Goal: Navigation & Orientation: Find specific page/section

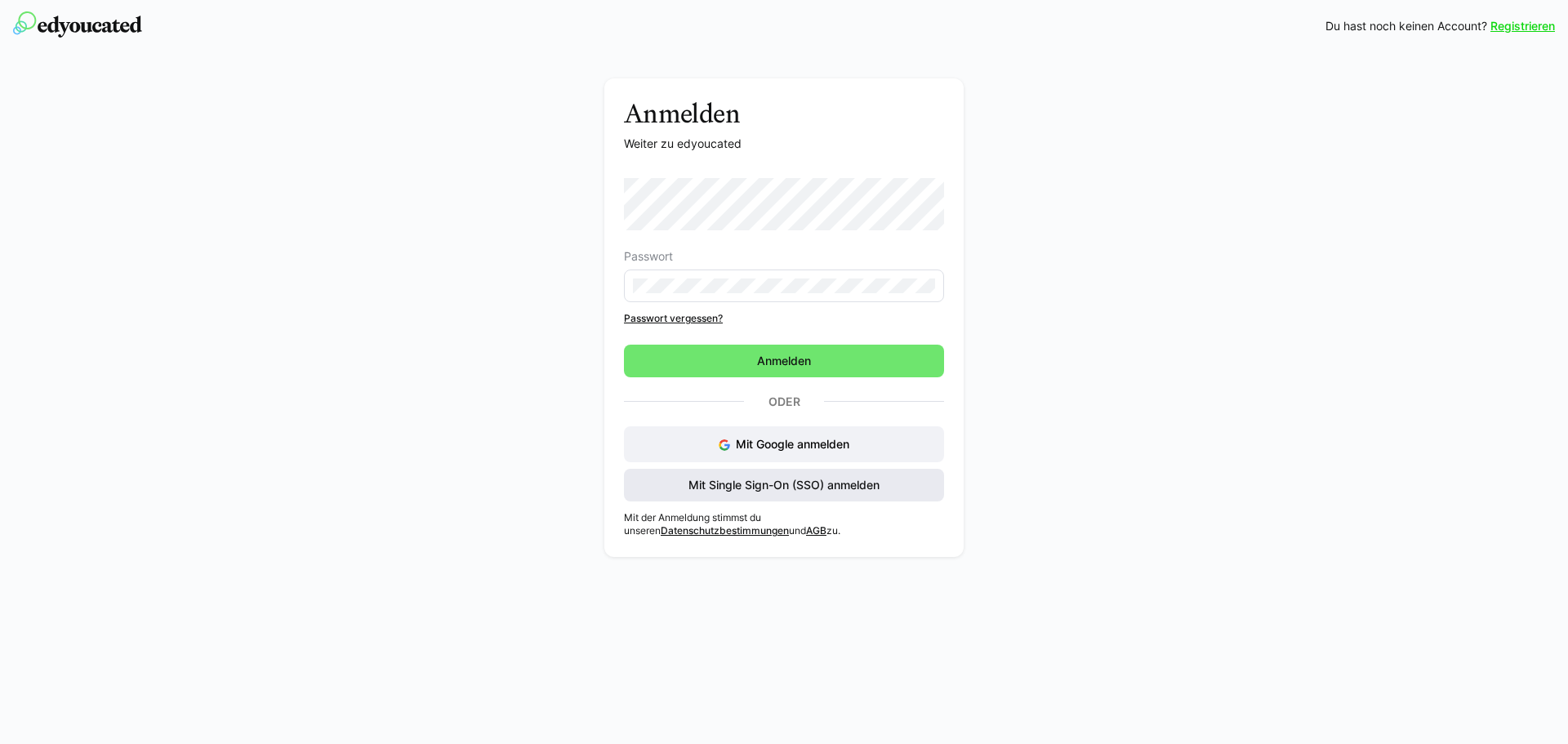
click at [801, 478] on span "Mit Single Sign-On (SSO) anmelden" at bounding box center [784, 485] width 196 height 16
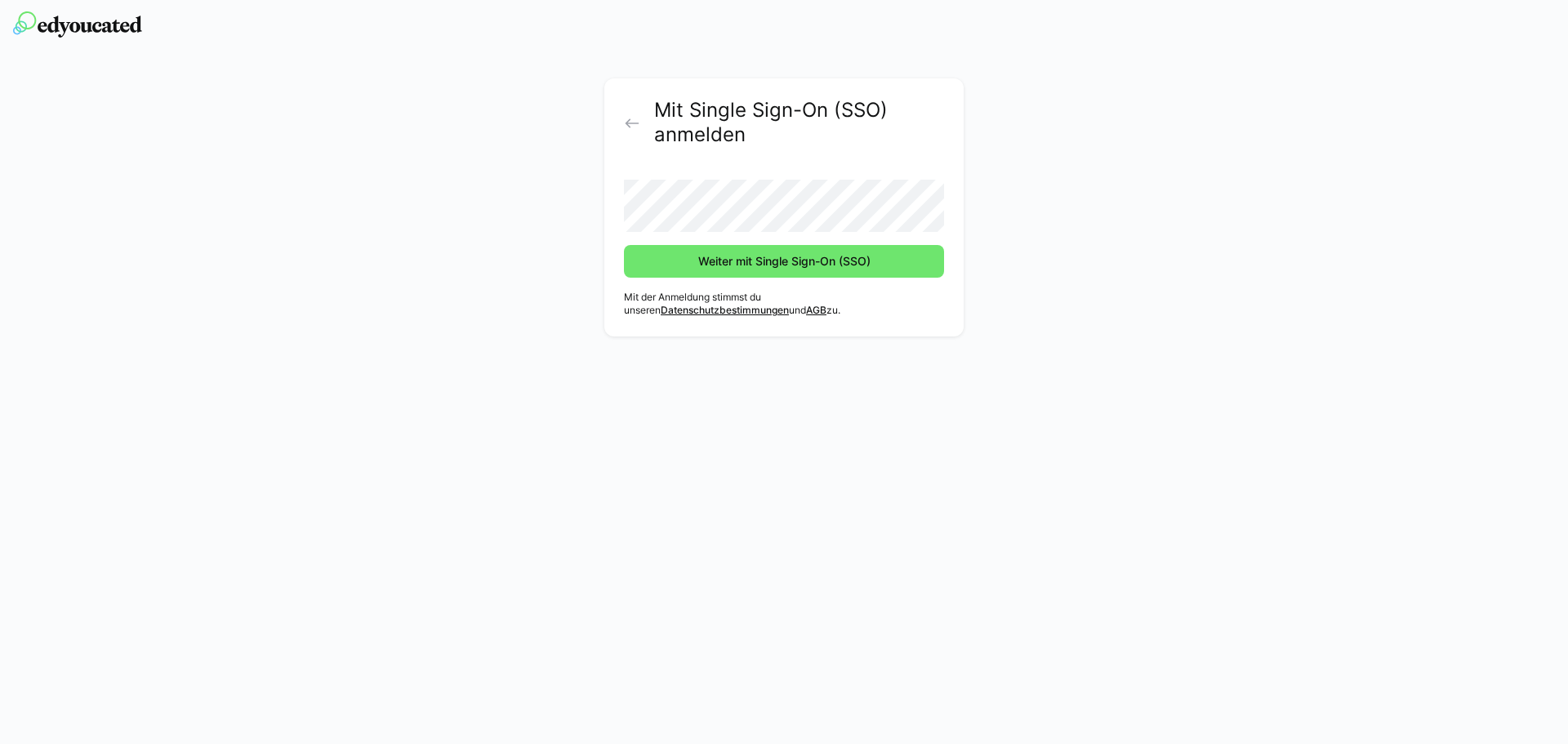
click at [624, 245] on button "Weiter mit Single Sign-On (SSO)" at bounding box center [784, 261] width 320 height 33
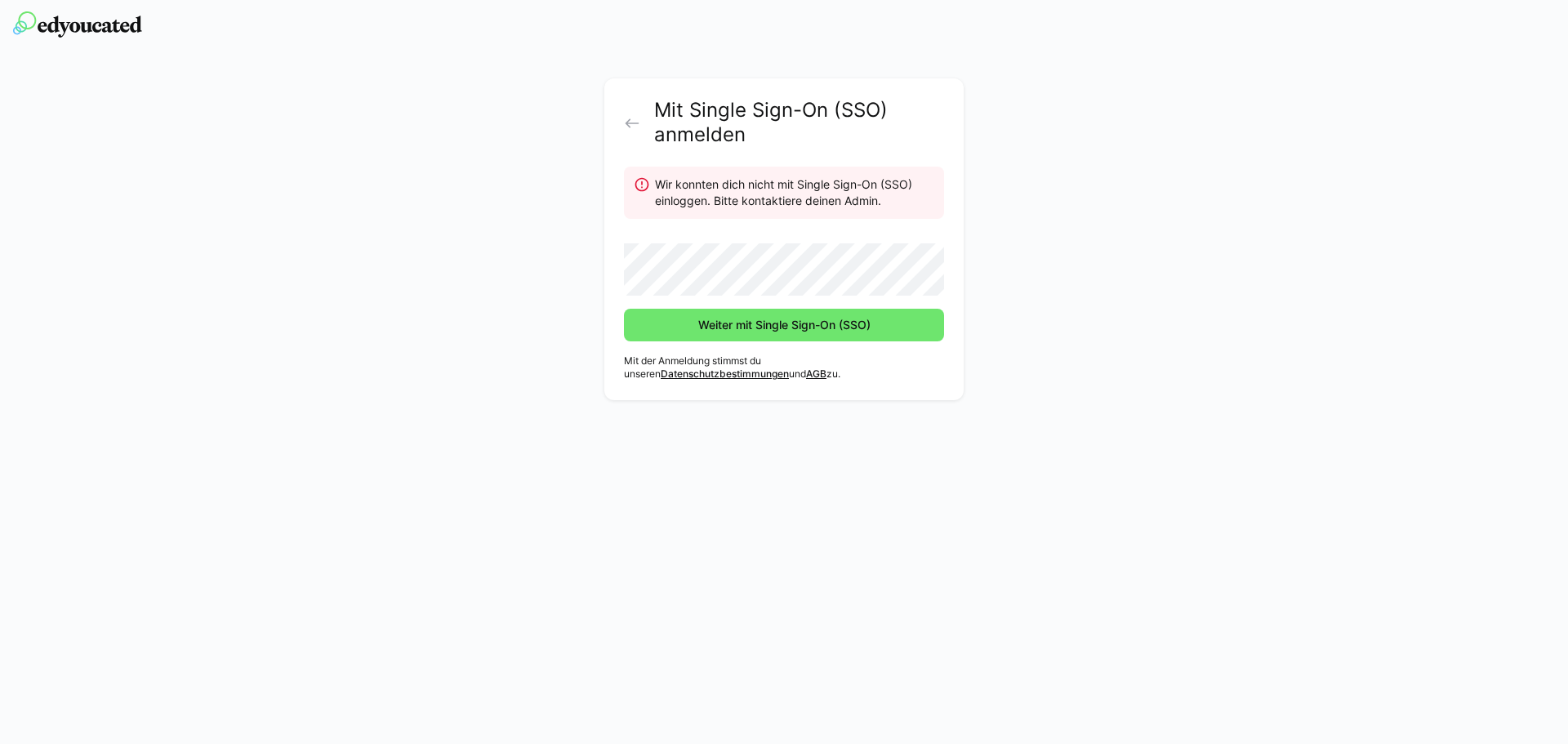
click at [563, 296] on div "Mit Single Sign-On (SSO) anmelden Wir konnten dich nicht mit Single Sign-On (SS…" at bounding box center [784, 243] width 920 height 330
click at [776, 322] on span "Weiter mit Single Sign-On (SSO)" at bounding box center [784, 325] width 177 height 16
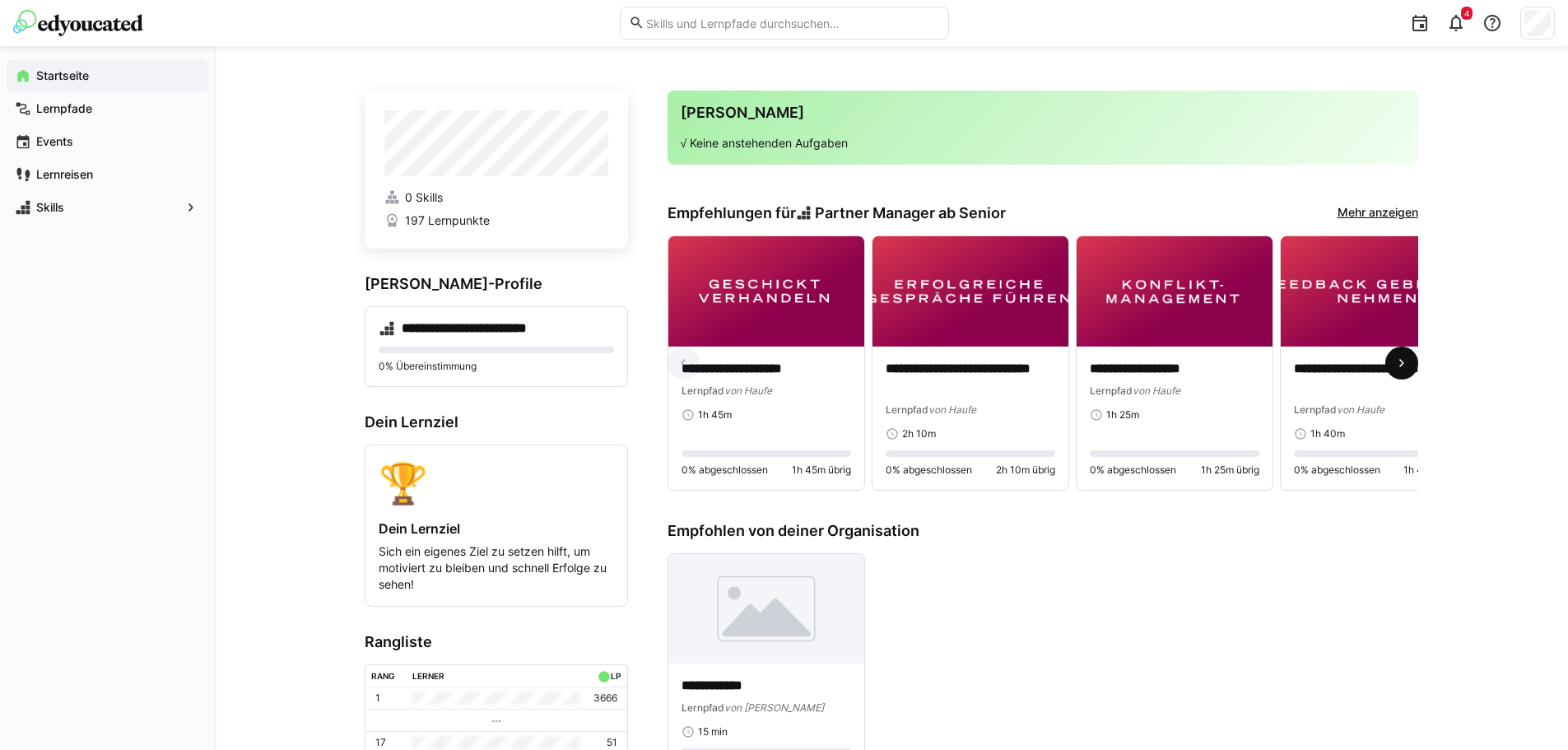
click at [1405, 370] on eds-icon at bounding box center [1401, 363] width 16 height 16
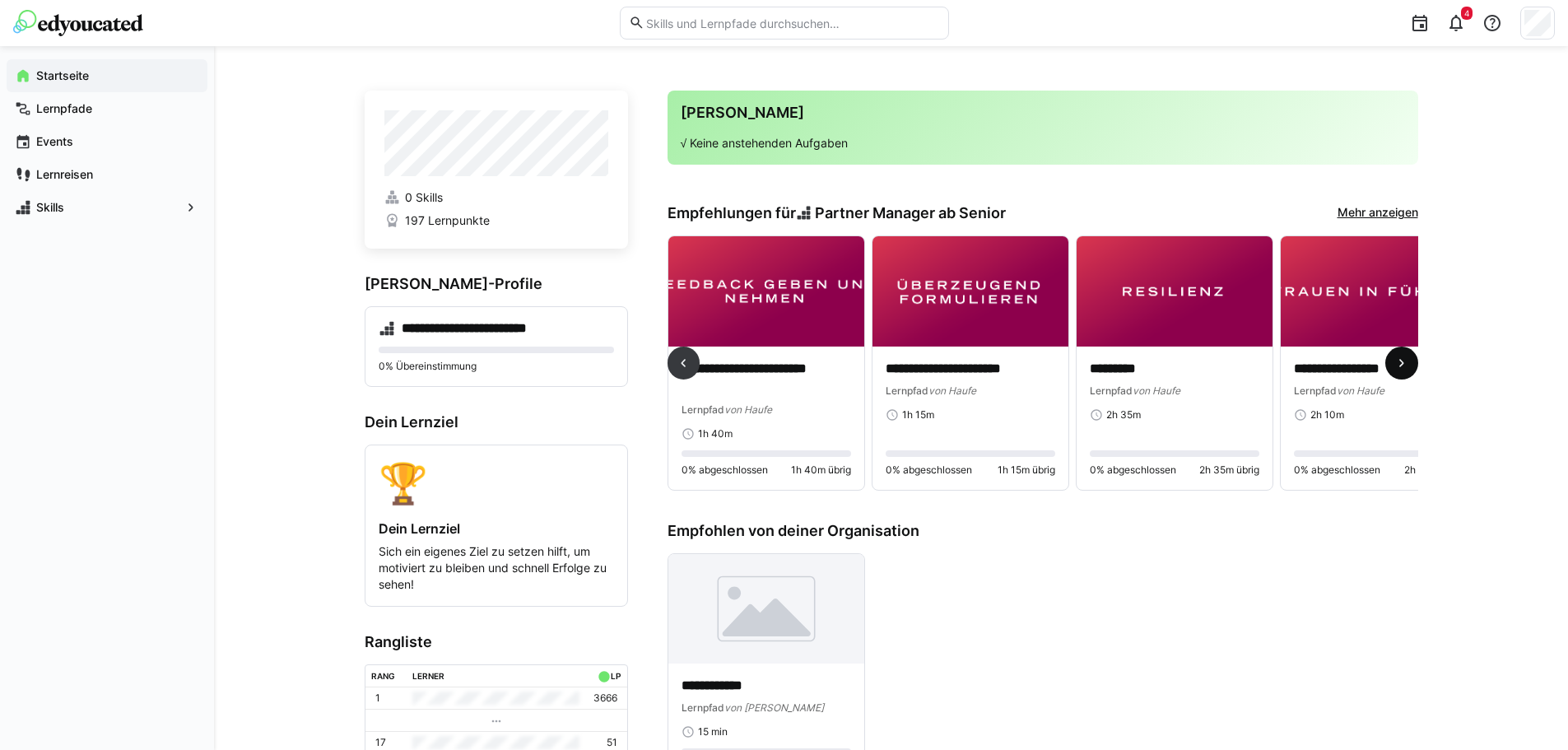
click at [1405, 370] on eds-icon at bounding box center [1401, 363] width 16 height 16
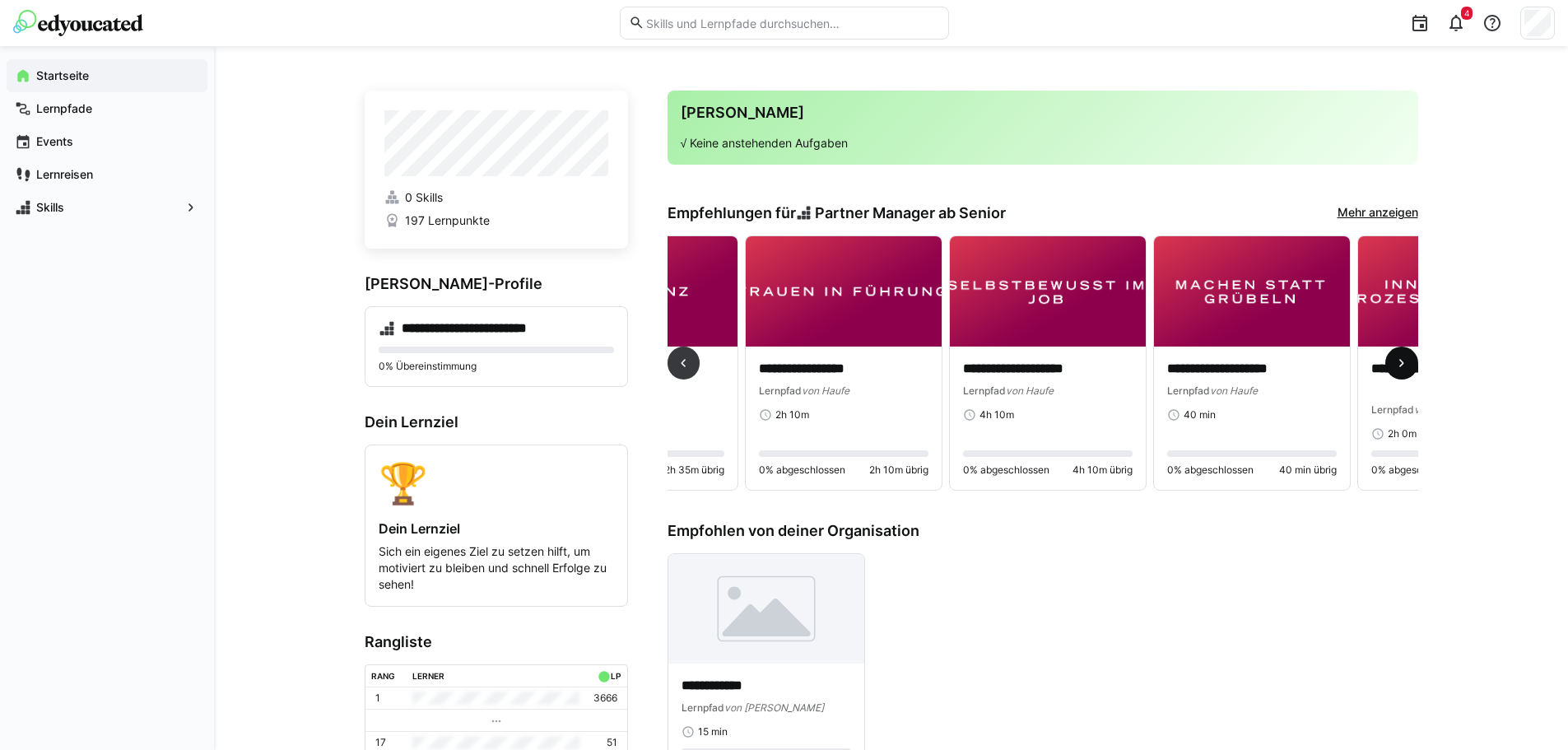
scroll to position [0, 1225]
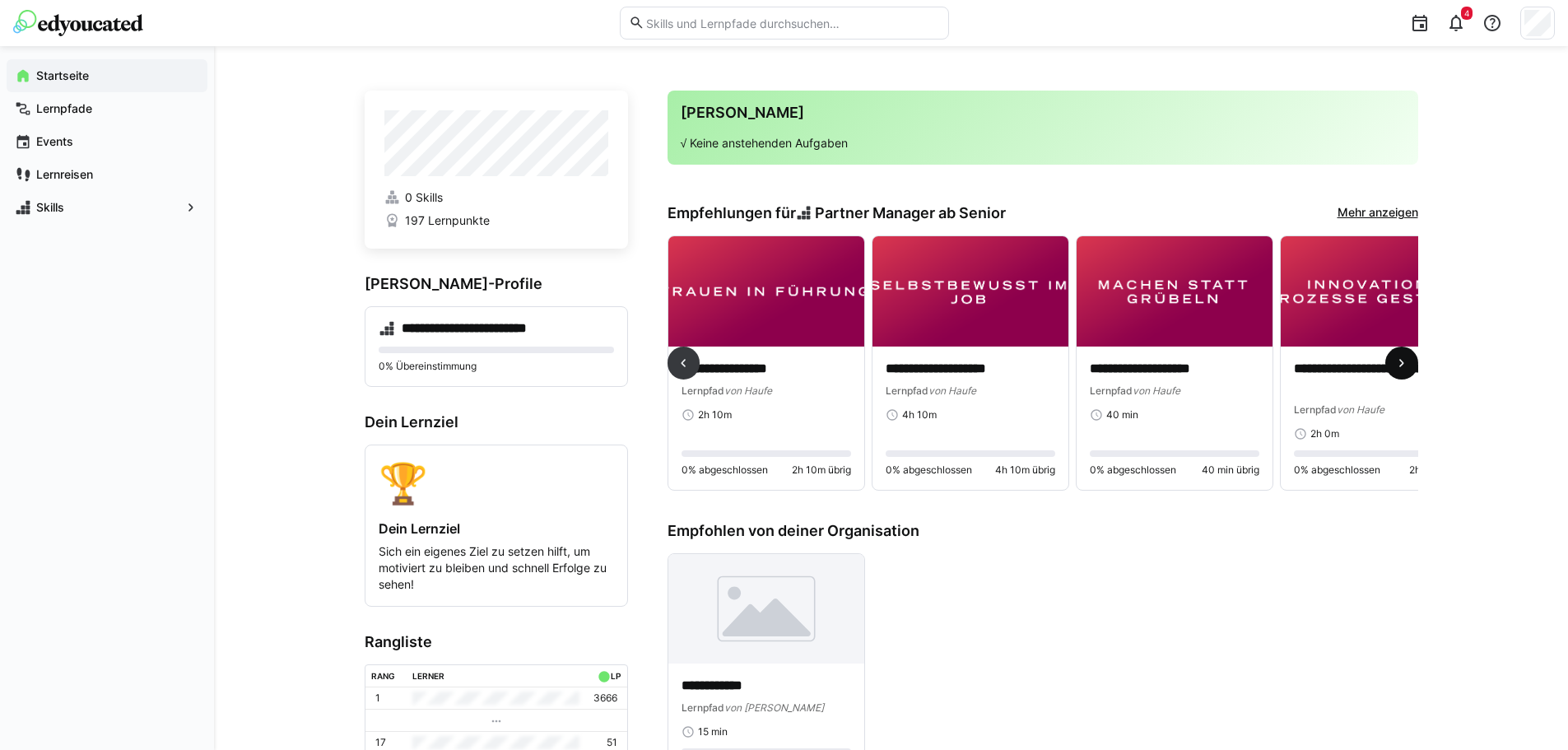
click at [1405, 370] on eds-icon at bounding box center [1401, 363] width 16 height 16
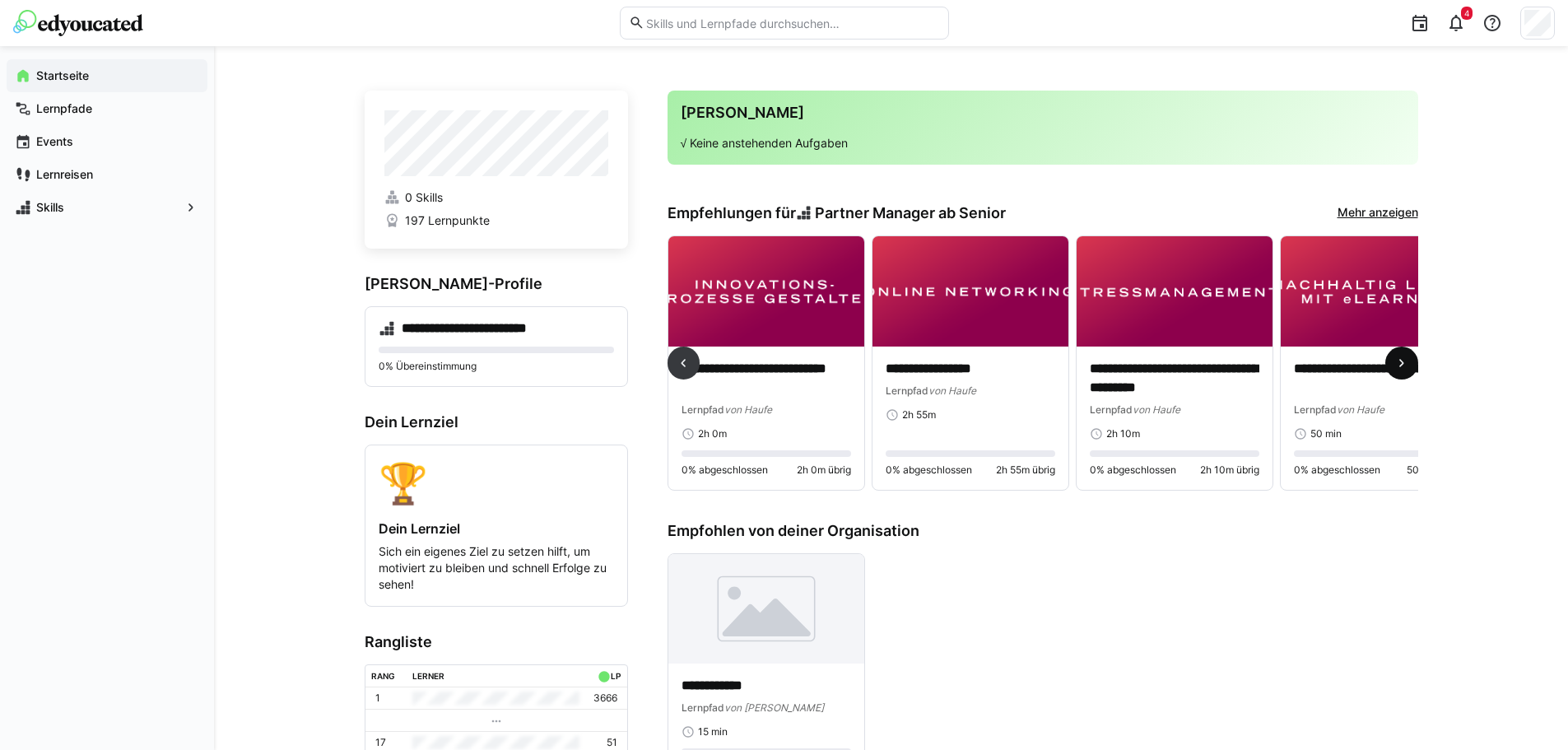
click at [1405, 370] on eds-icon at bounding box center [1401, 363] width 16 height 16
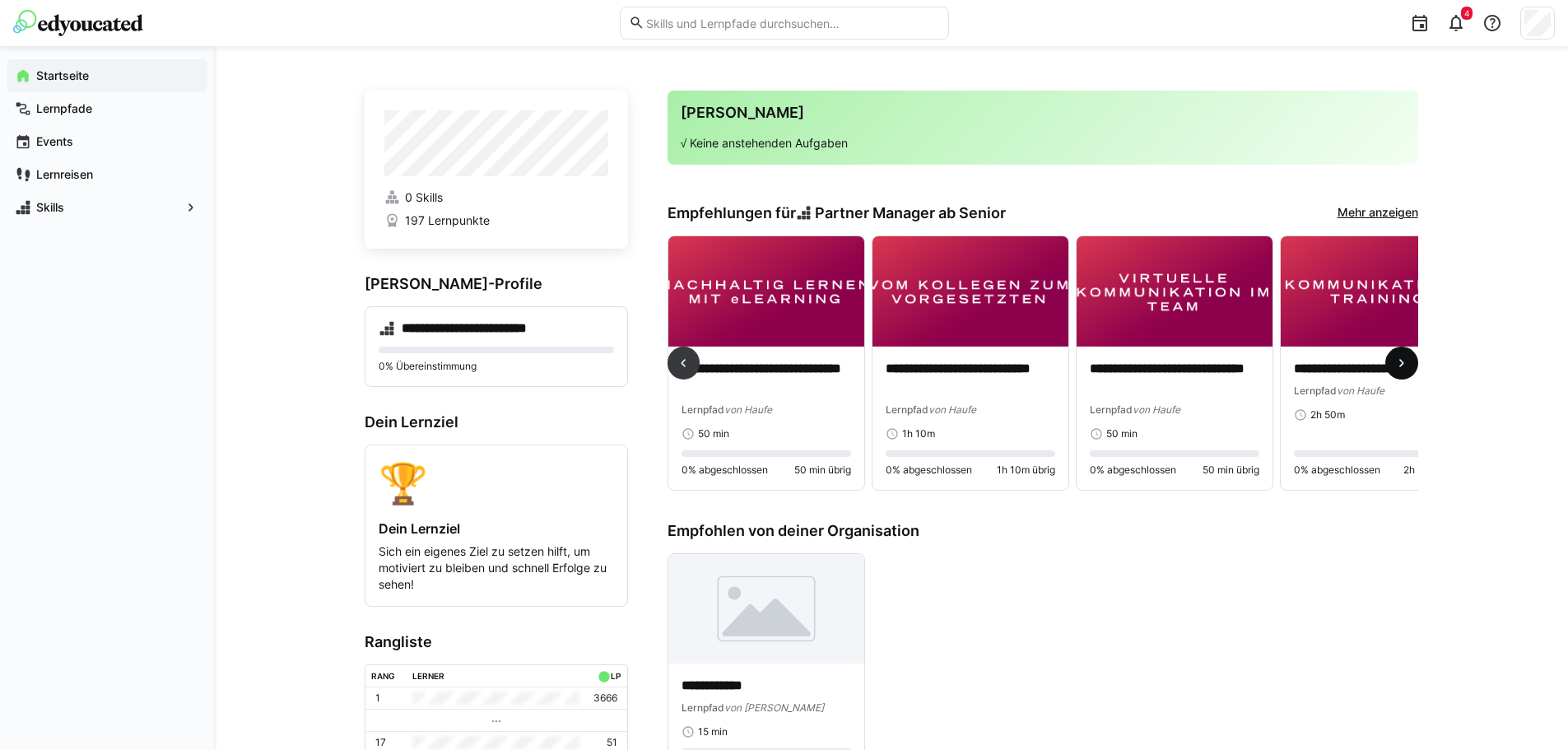
click at [1405, 370] on eds-icon at bounding box center [1401, 363] width 16 height 16
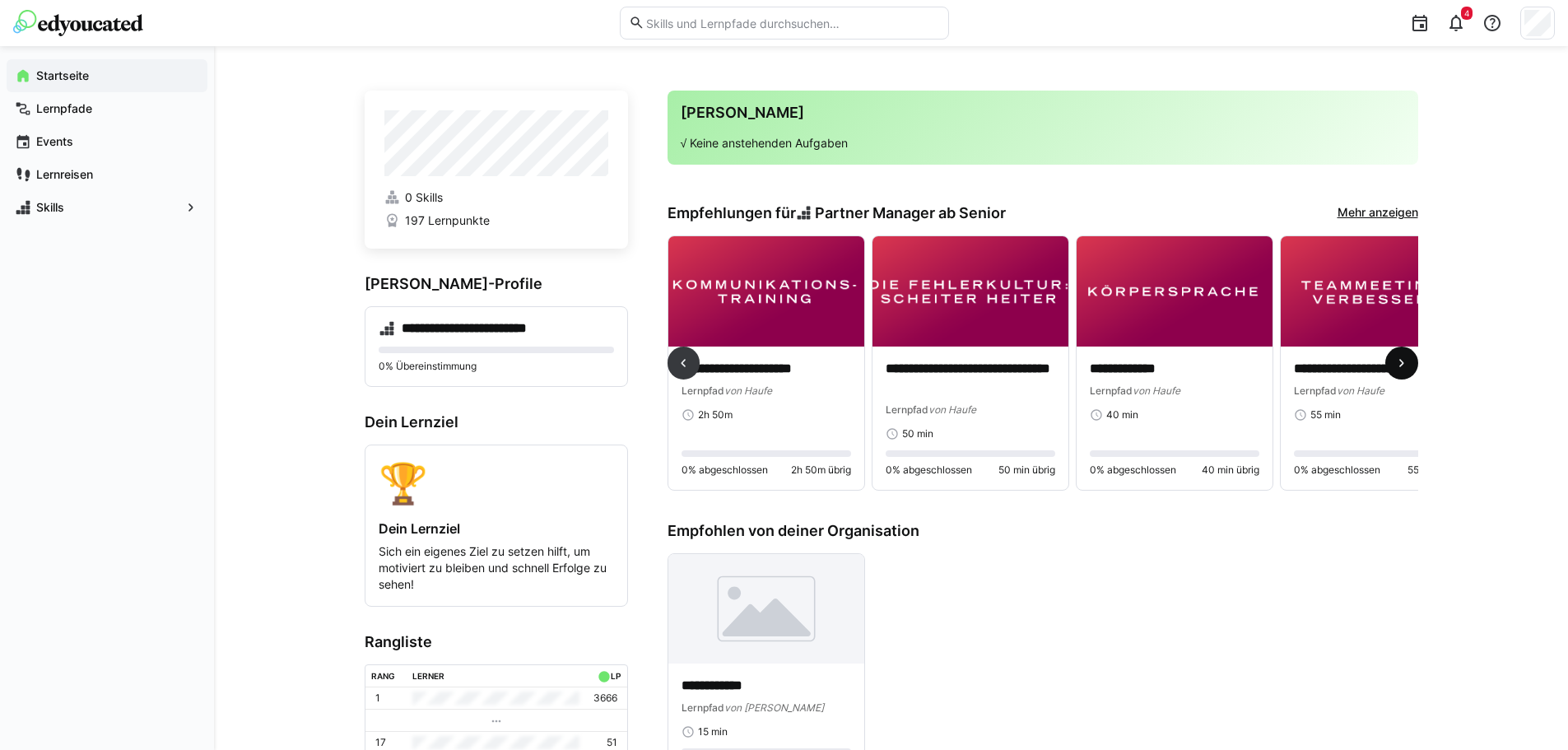
click at [1405, 370] on eds-icon at bounding box center [1401, 363] width 16 height 16
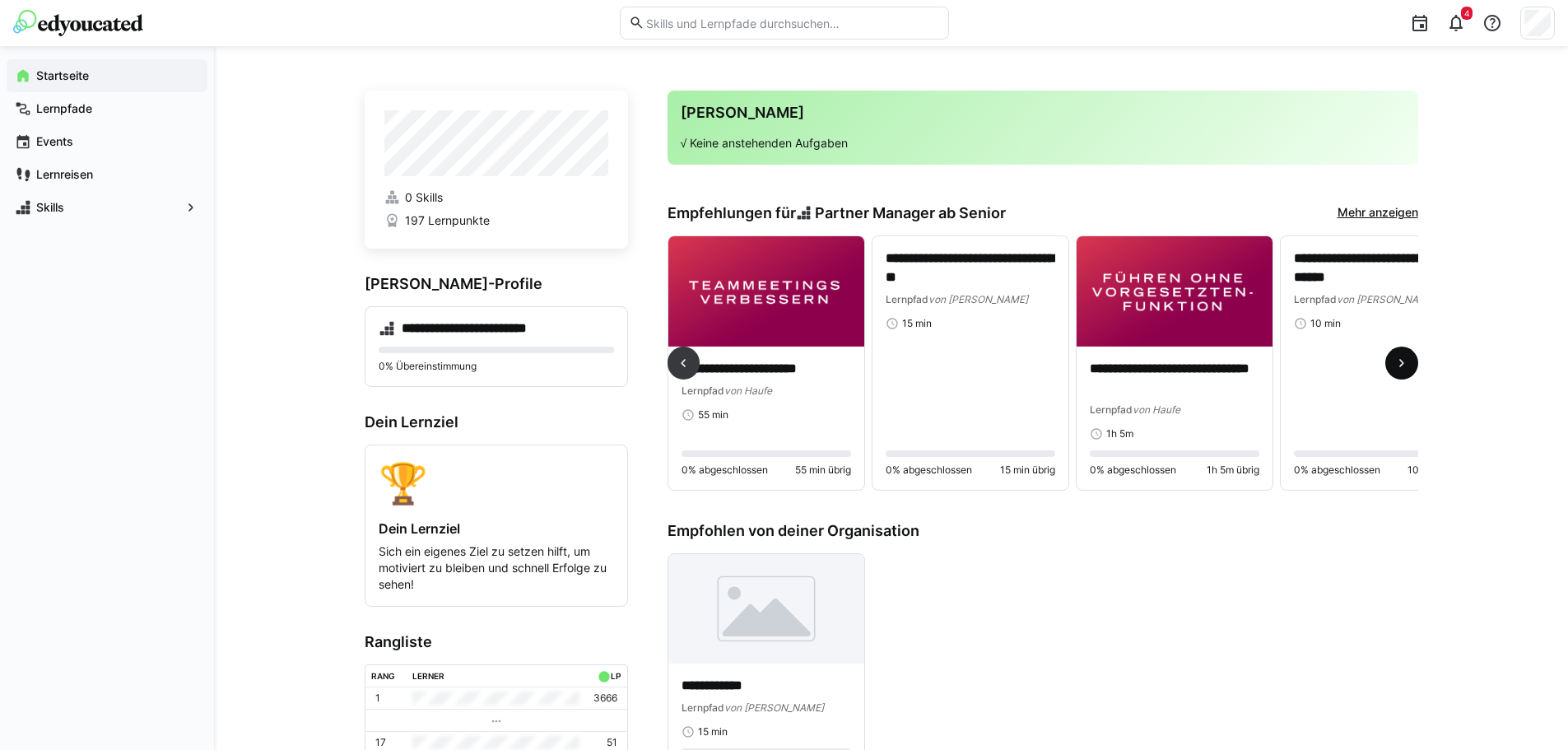
click at [1405, 370] on eds-icon at bounding box center [1401, 363] width 16 height 16
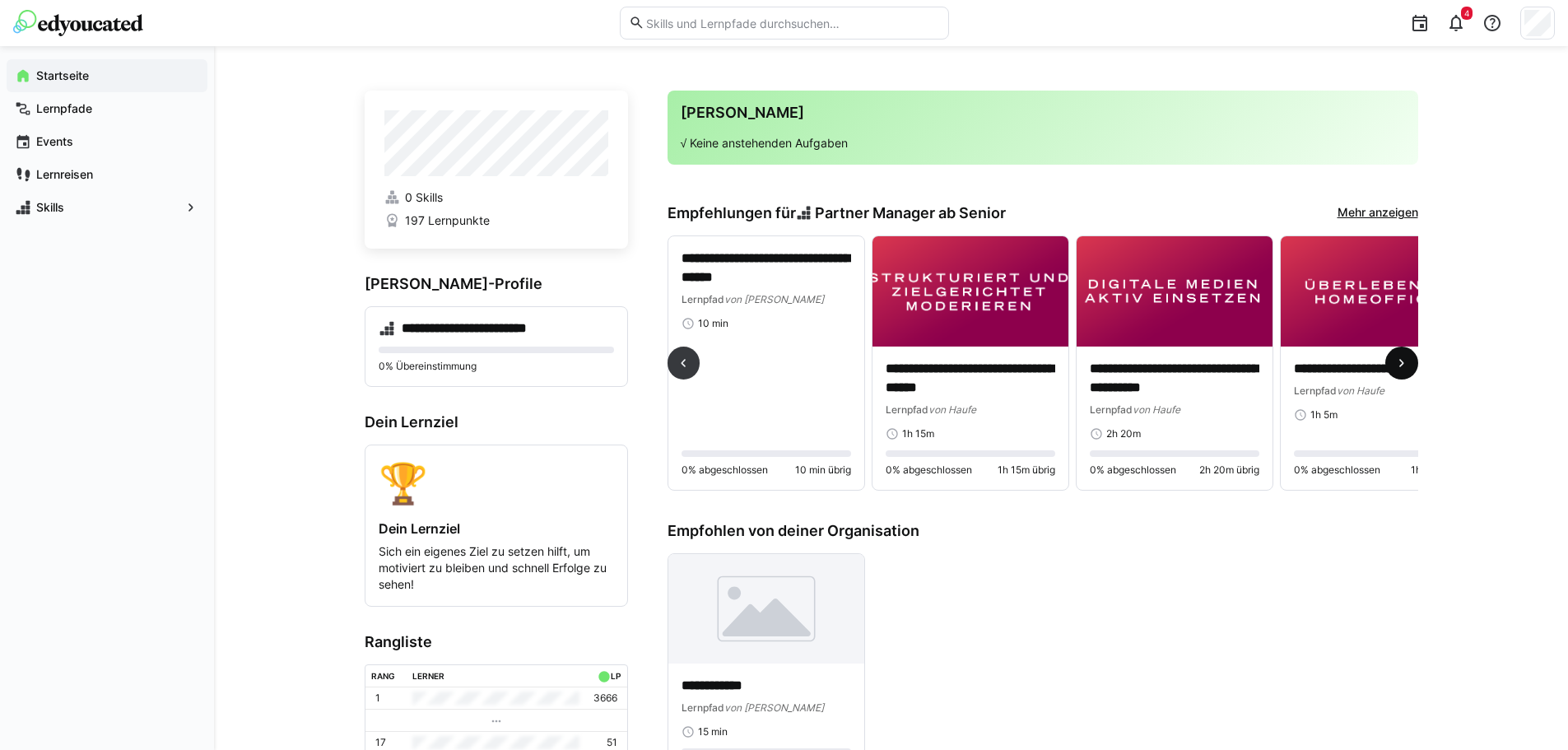
click at [1405, 370] on eds-icon at bounding box center [1401, 363] width 16 height 16
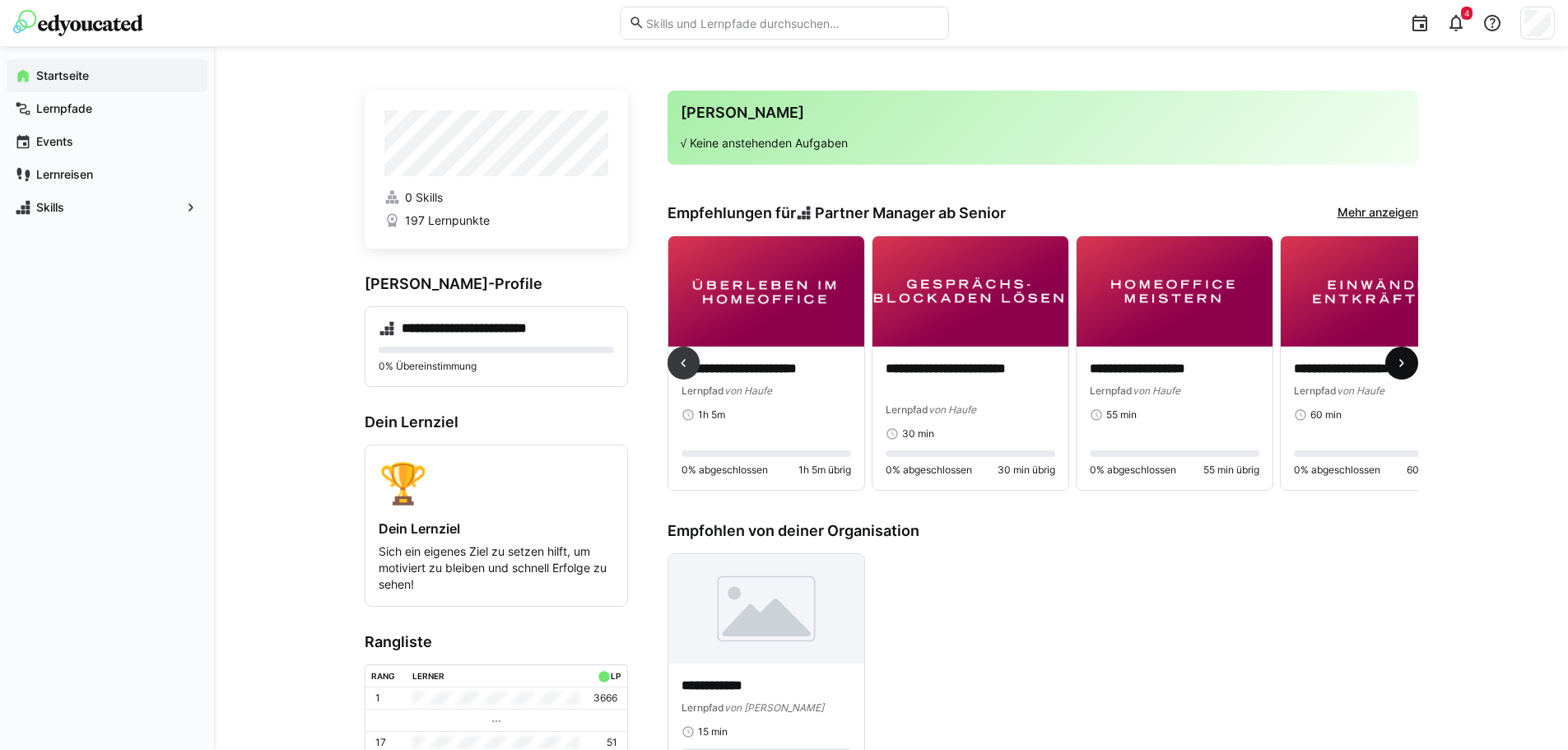
click at [1405, 370] on eds-icon at bounding box center [1401, 363] width 16 height 16
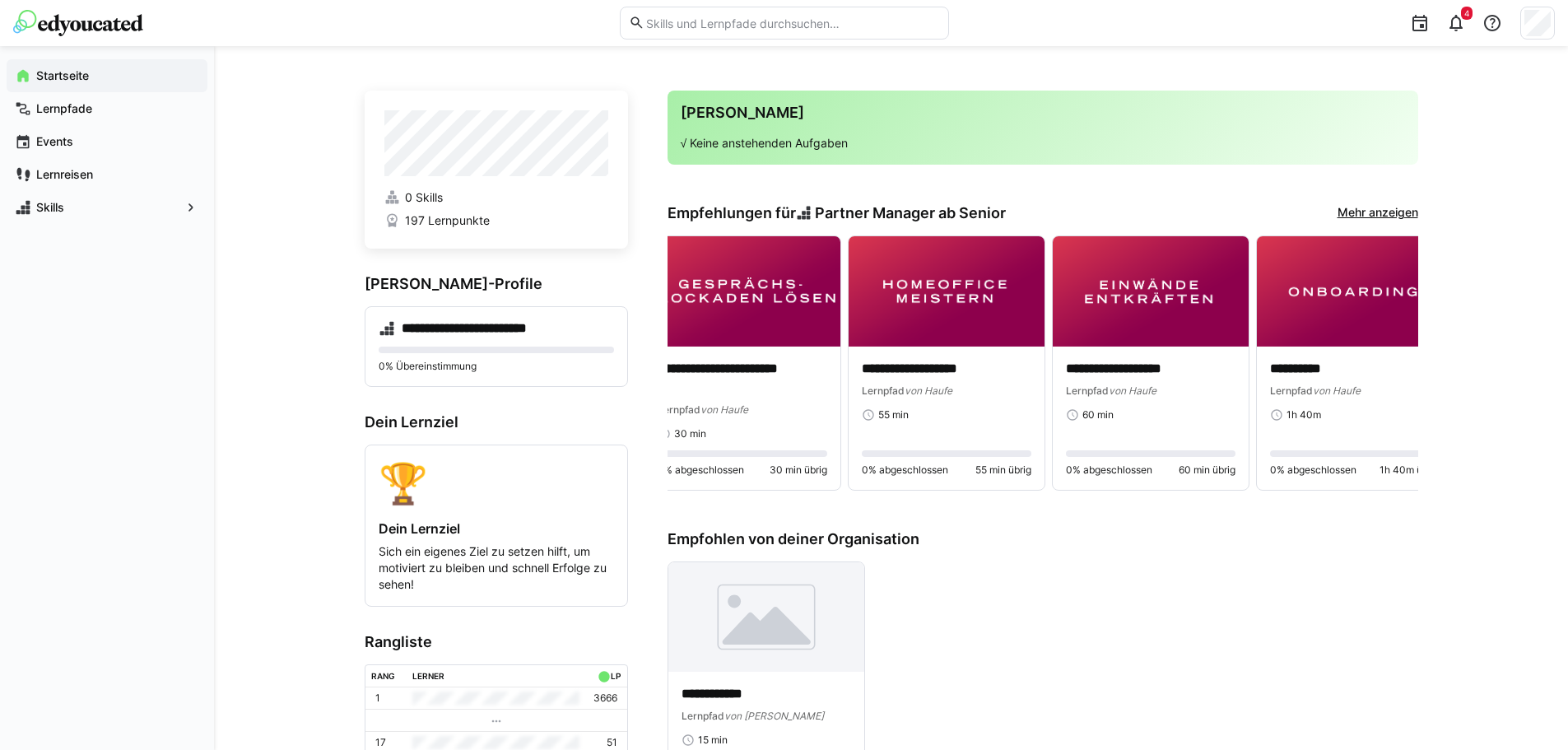
scroll to position [0, 5162]
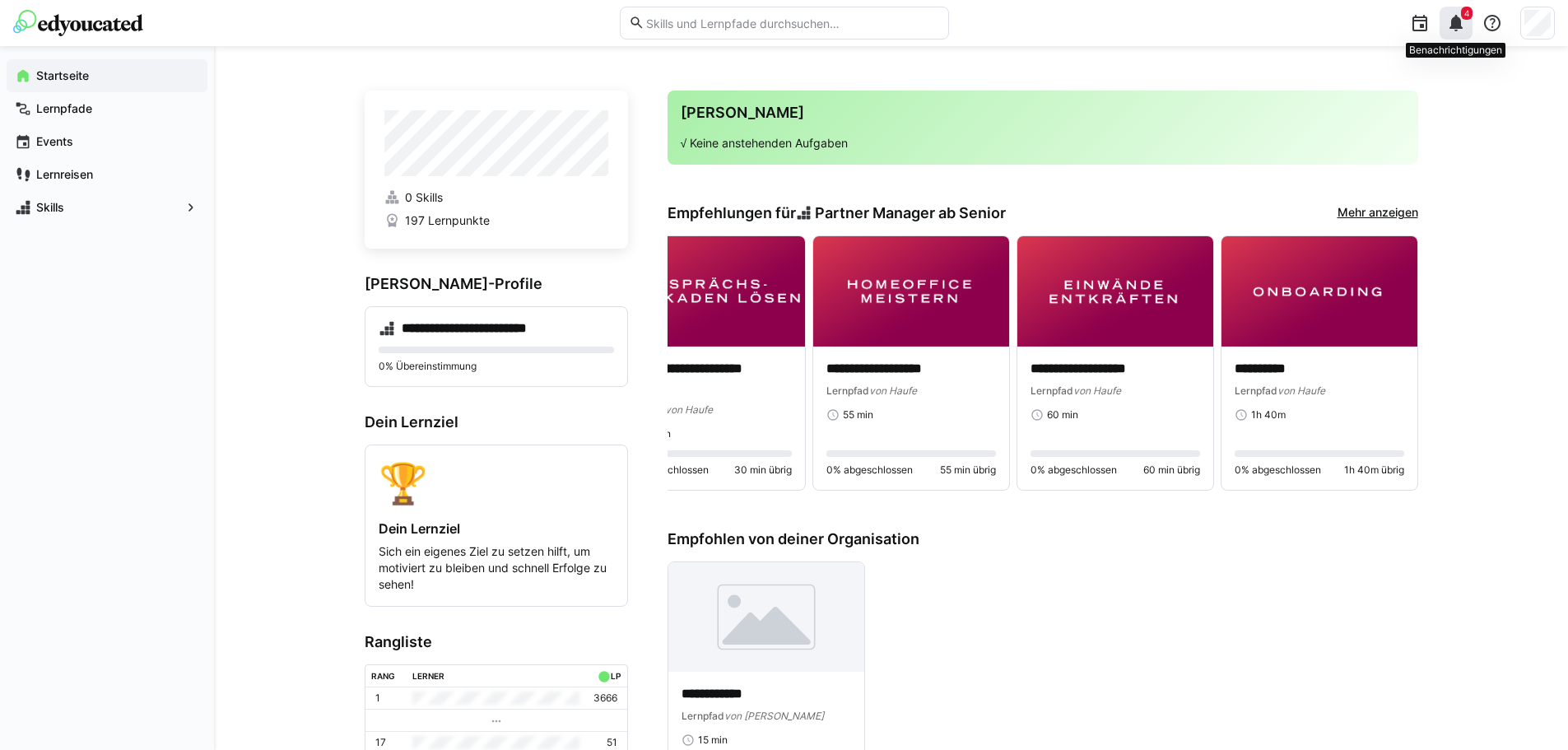
click at [1465, 31] on eds-icon at bounding box center [1455, 23] width 20 height 20
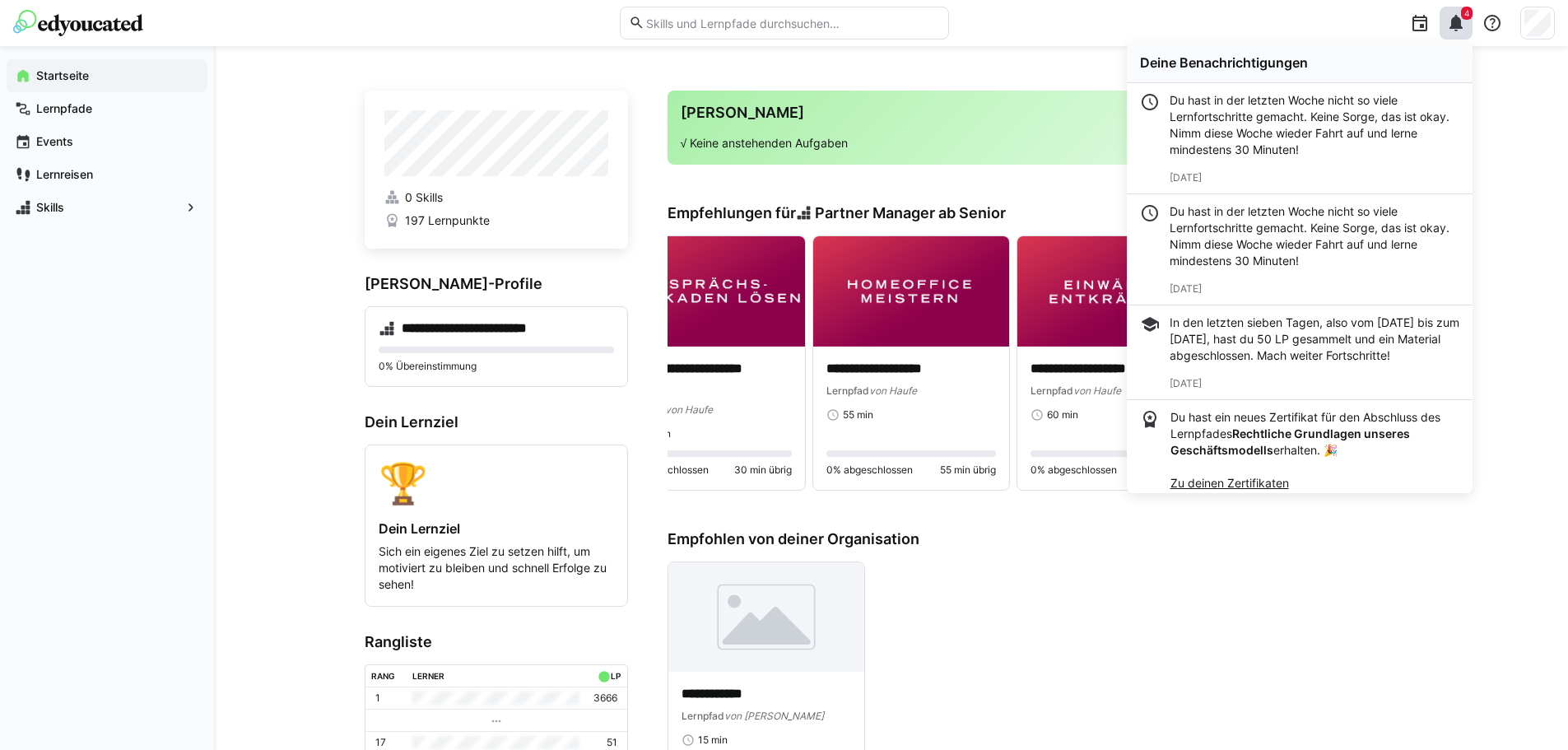
click at [1529, 203] on div "**********" at bounding box center [890, 615] width 1353 height 1138
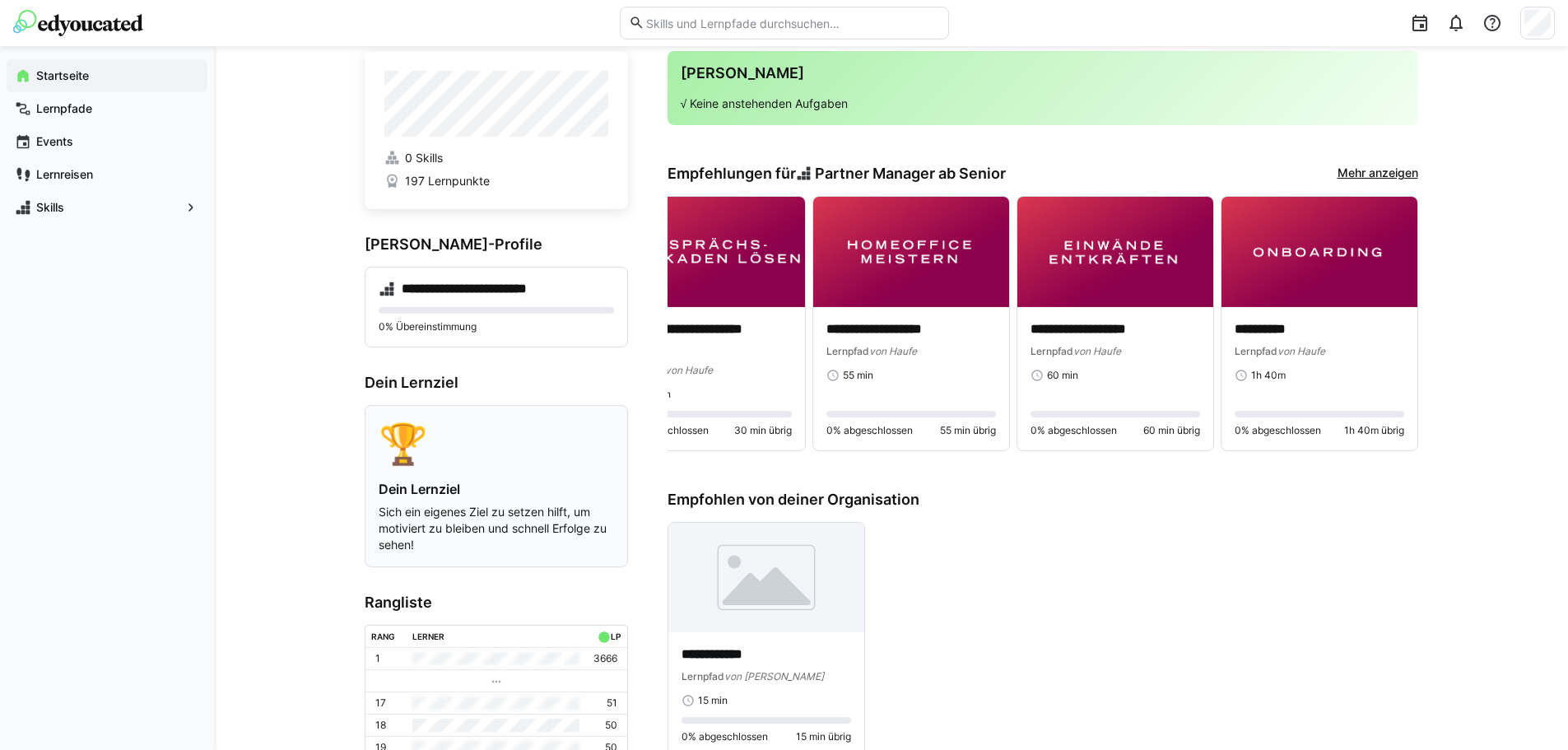
scroll to position [0, 0]
